Goal: Use online tool/utility: Utilize a website feature to perform a specific function

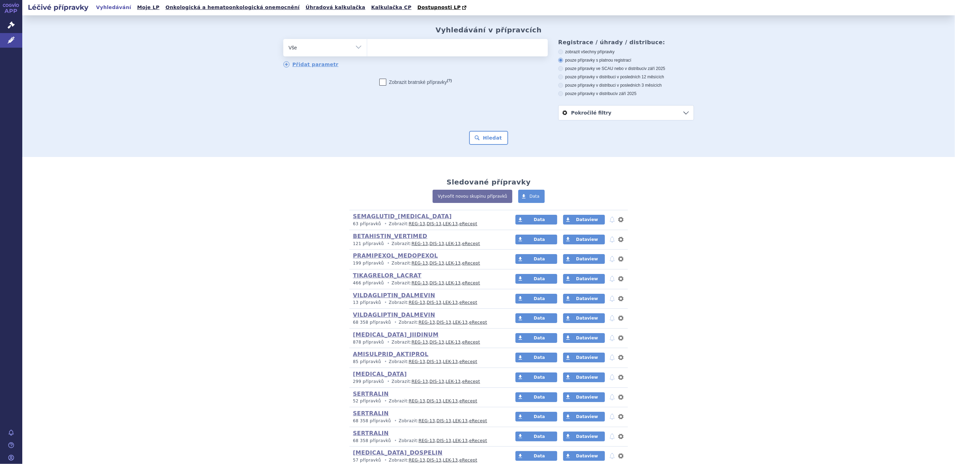
click at [322, 52] on select "Vše Přípravek/SUKL kód MAH VPOIS ATC/Aktivní látka Léková forma Síla" at bounding box center [325, 47] width 84 height 16
select select "filter-atc-group"
click at [283, 39] on select "Vše Přípravek/SUKL kód MAH VPOIS ATC/Aktivní látka Léková forma Síla" at bounding box center [325, 47] width 84 height 16
click at [382, 49] on ul at bounding box center [457, 46] width 181 height 15
click at [367, 49] on select at bounding box center [367, 47] width 0 height 17
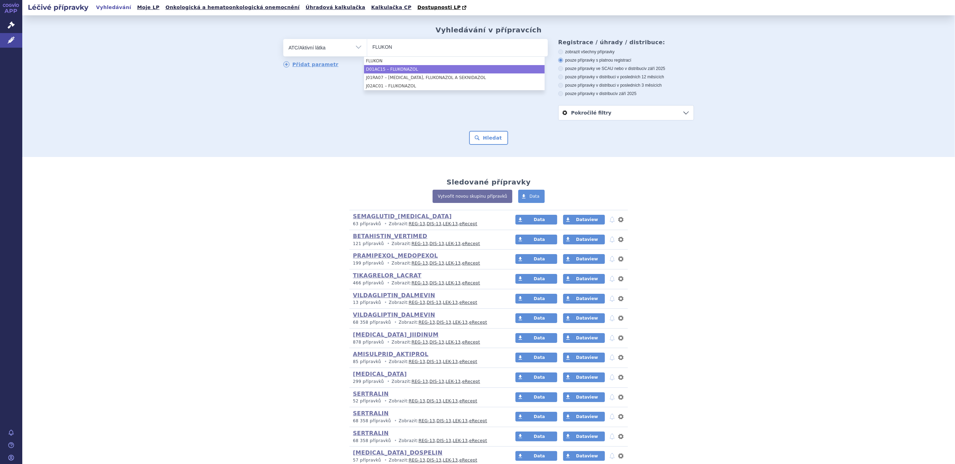
type input "FLUKON"
select select "D01AC15"
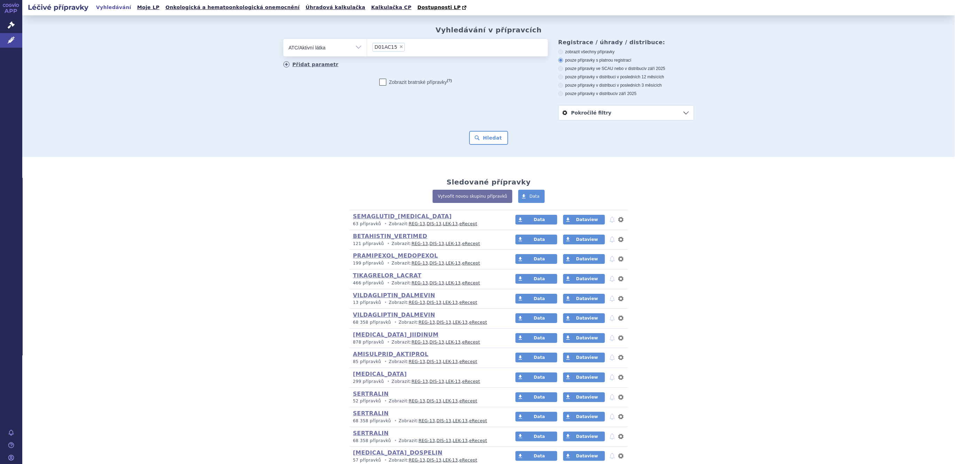
click at [292, 64] on link "Přidat parametr" at bounding box center [310, 64] width 55 height 6
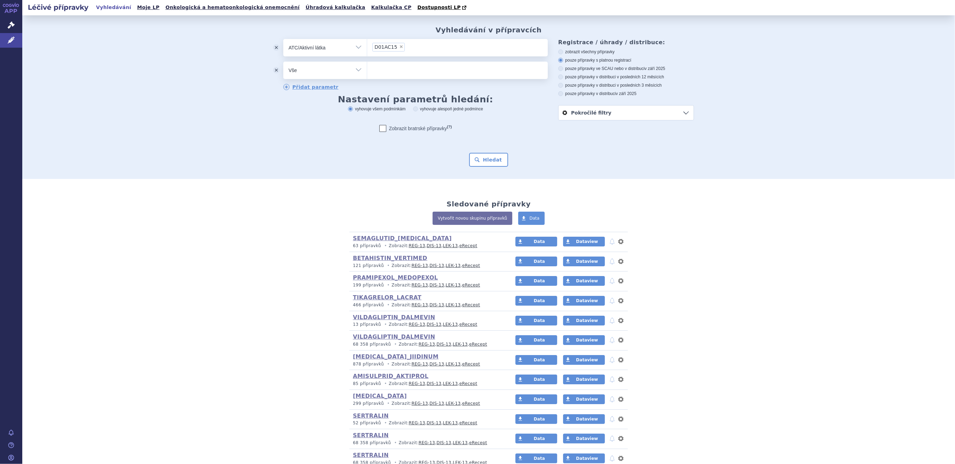
click at [309, 72] on select "Vše Přípravek/SUKL kód MAH VPOIS ATC/Aktivní látka Léková forma Síla" at bounding box center [325, 70] width 84 height 16
select select "filter-dosage-form"
click at [283, 62] on select "Vše Přípravek/SUKL kód MAH VPOIS ATC/Aktivní látka Léková forma Síla" at bounding box center [325, 70] width 84 height 16
click at [402, 72] on ul at bounding box center [457, 69] width 181 height 15
click at [367, 72] on select at bounding box center [367, 69] width 0 height 17
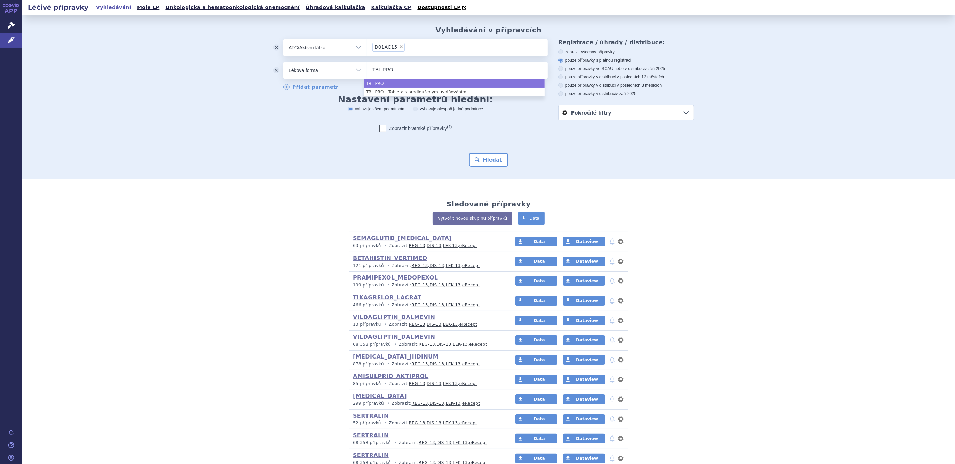
type input "TBL PRO"
click at [271, 69] on button "odstranit" at bounding box center [276, 70] width 14 height 17
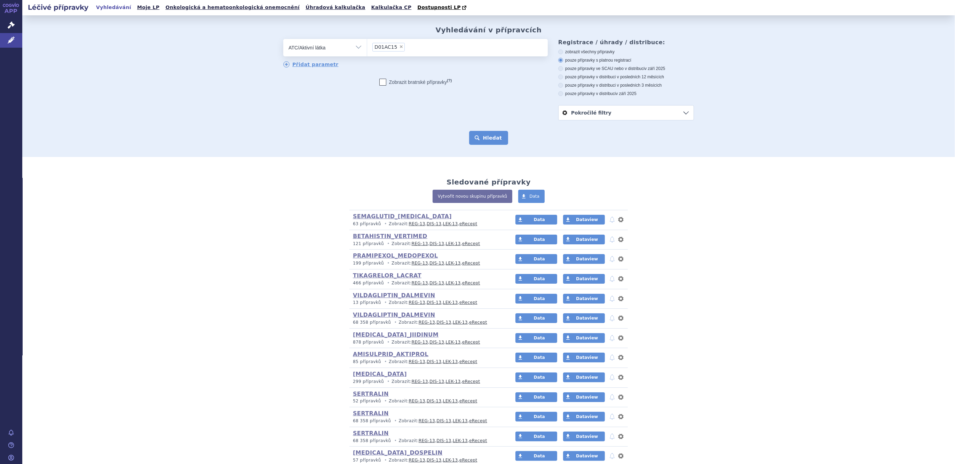
click at [484, 133] on button "Hledat" at bounding box center [488, 138] width 39 height 14
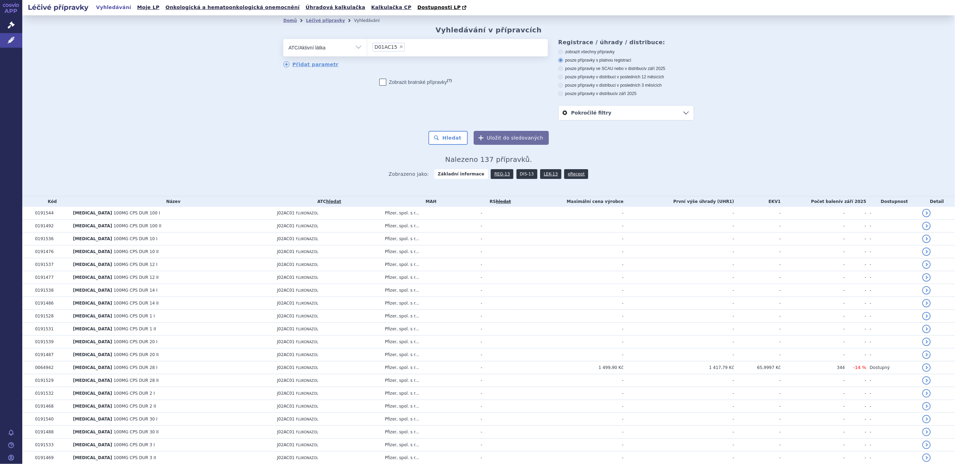
click at [518, 168] on span "Zobrazeno jako: Základní informace REG-13 DIS-13 LEK-13 eRecept" at bounding box center [489, 172] width 200 height 13
click at [518, 175] on link "DIS-13" at bounding box center [526, 174] width 21 height 10
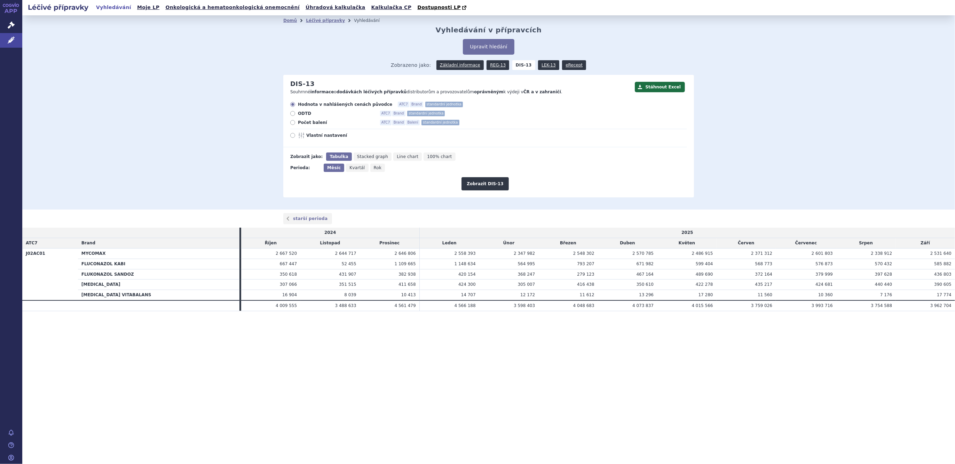
click at [320, 137] on span "Vlastní nastavení" at bounding box center [344, 136] width 77 height 6
click at [295, 137] on input "Vlastní nastavení" at bounding box center [293, 136] width 5 height 5
radio input "true"
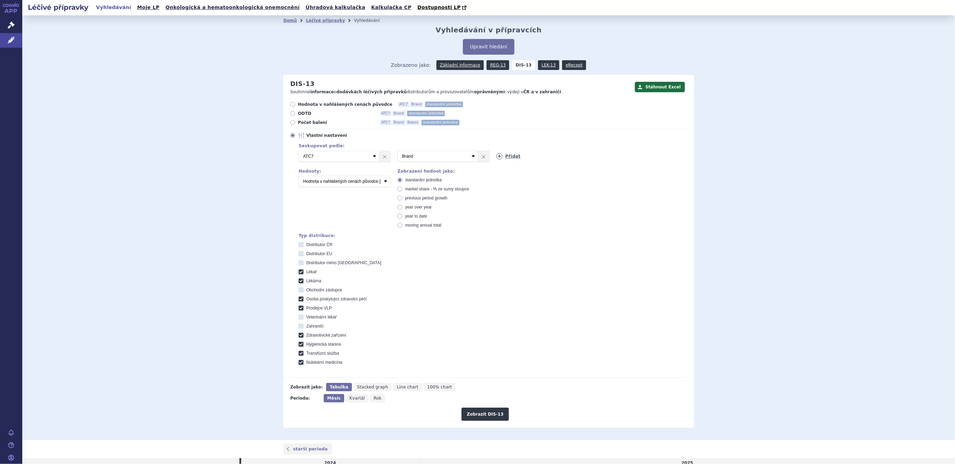
click at [498, 155] on icon at bounding box center [499, 156] width 6 height 6
click at [511, 156] on select "Vyberte groupování ATC3 ATC5 ATC7 Brand Balení SÚKL kód MAH VPOIS Referenční sk…" at bounding box center [536, 156] width 81 height 11
select select "package"
click at [496, 151] on select "Vyberte groupování ATC3 ATC5 ATC7 Brand Balení SÚKL kód MAH VPOIS Referenční sk…" at bounding box center [536, 156] width 81 height 11
click at [475, 415] on button "Zobrazit DIS-13" at bounding box center [485, 414] width 47 height 13
